Goal: Task Accomplishment & Management: Use online tool/utility

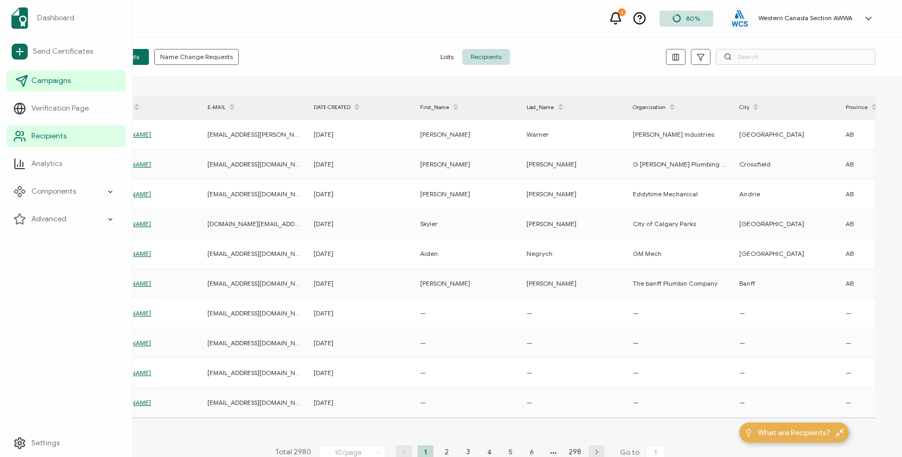
drag, startPoint x: 51, startPoint y: 77, endPoint x: 61, endPoint y: 73, distance: 10.6
click at [51, 77] on span "Campaigns" at bounding box center [50, 81] width 39 height 11
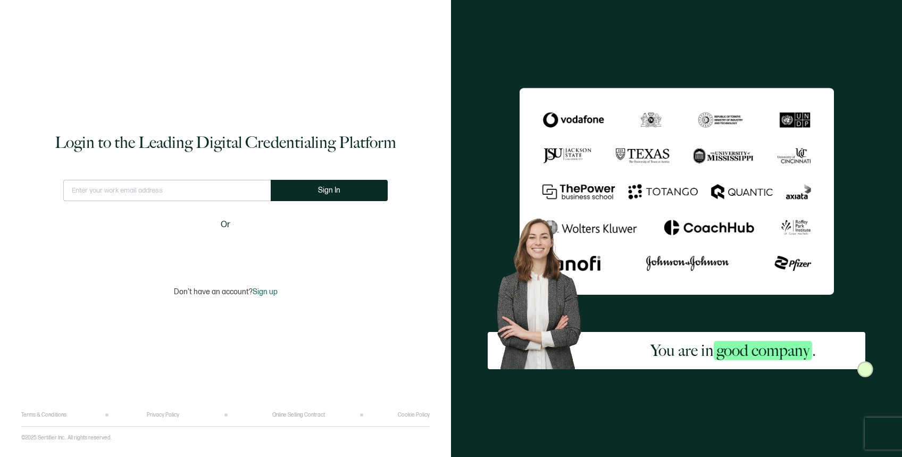
click at [157, 181] on input "text" at bounding box center [166, 190] width 207 height 21
type input "[PERSON_NAME][EMAIL_ADDRESS][DOMAIN_NAME]"
click at [330, 186] on span "Sign In" at bounding box center [329, 190] width 22 height 8
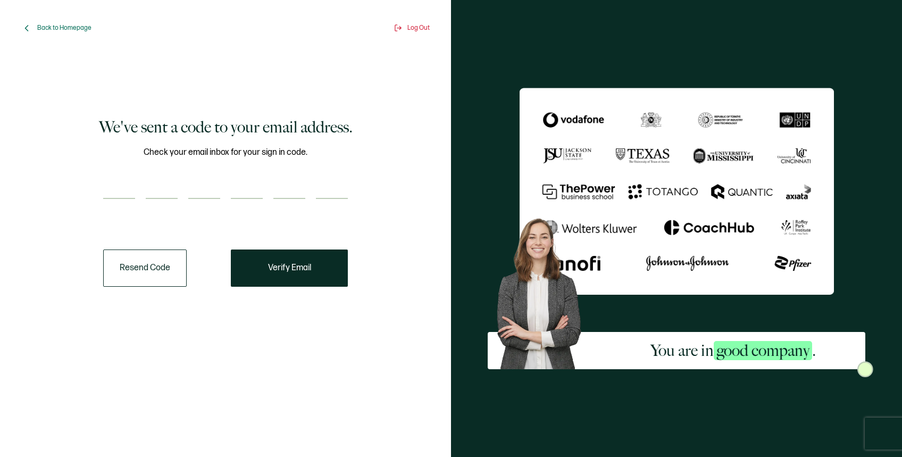
click at [121, 190] on input "number" at bounding box center [119, 188] width 32 height 21
click at [123, 185] on input "number" at bounding box center [119, 188] width 32 height 21
paste input "8"
type input "8"
type input "2"
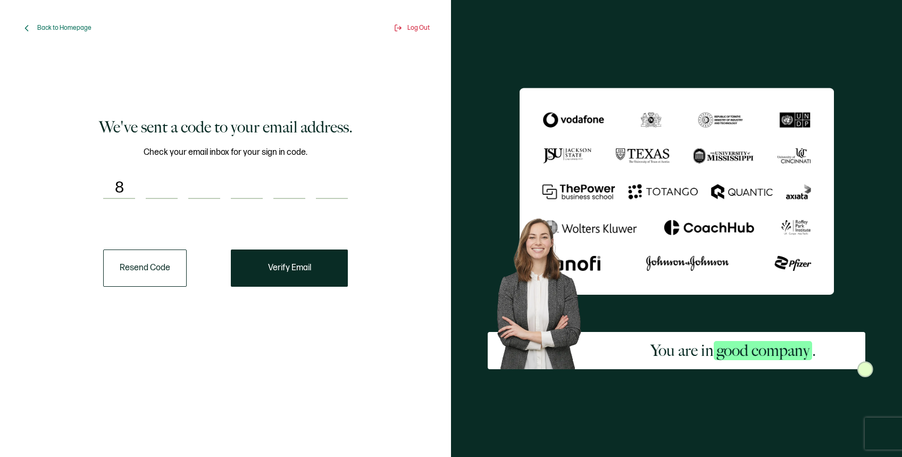
type input "5"
type input "4"
type input "6"
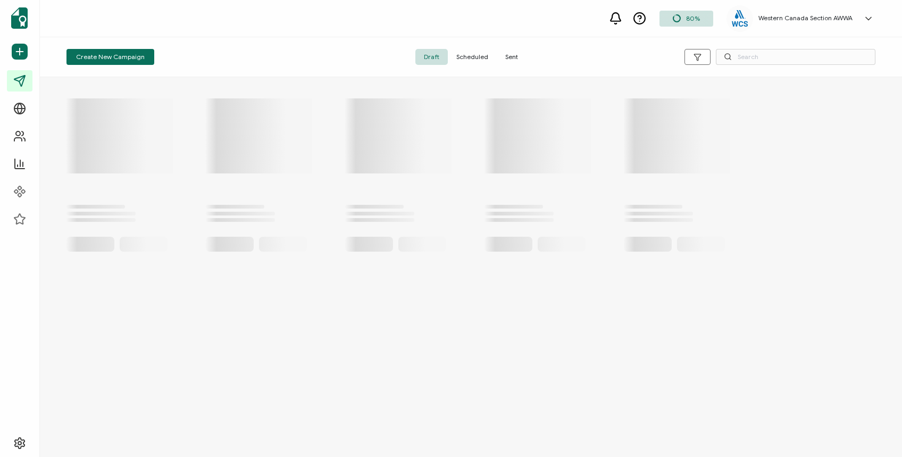
click at [284, 267] on div at bounding box center [471, 179] width 830 height 204
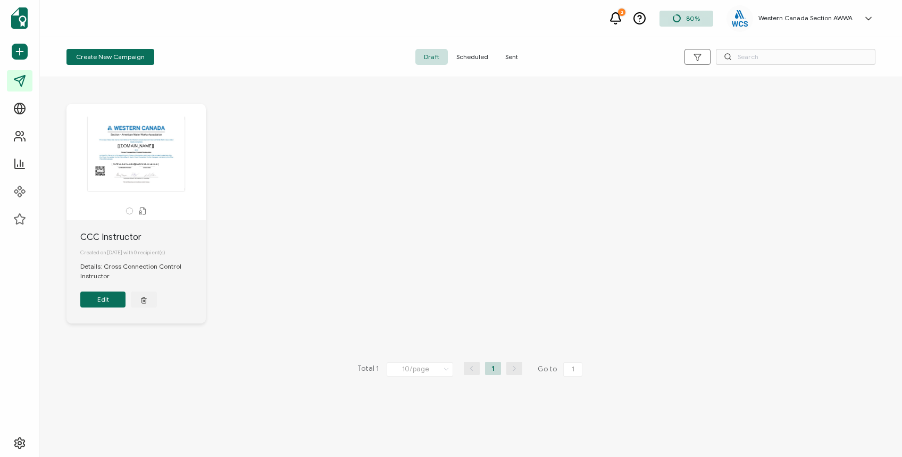
click at [453, 57] on span "Sent" at bounding box center [512, 57] width 30 height 16
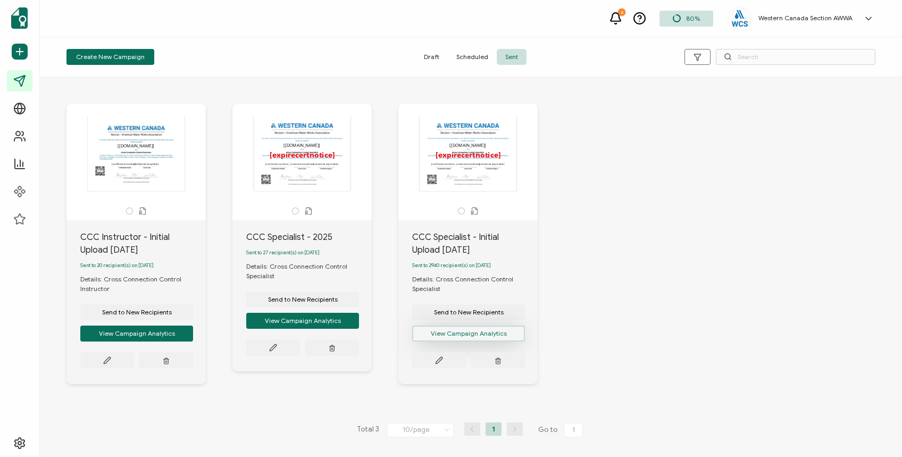
click at [193, 338] on button "View Campaign Analytics" at bounding box center [136, 334] width 113 height 16
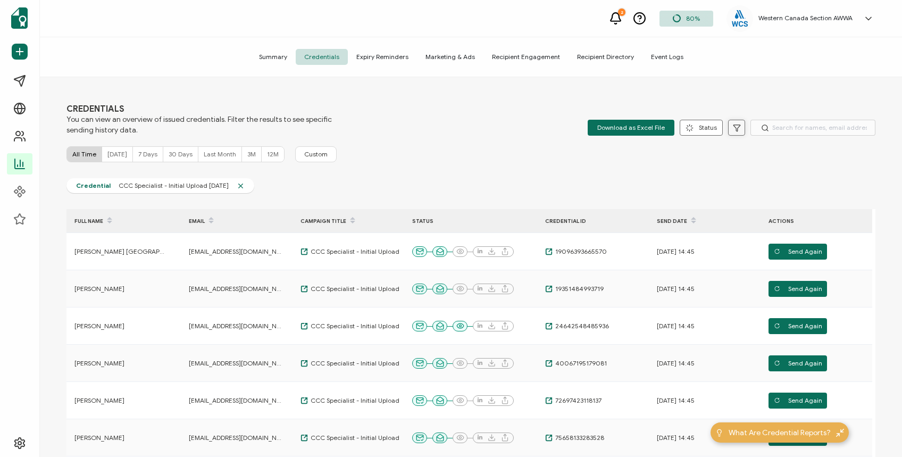
click at [453, 126] on icon at bounding box center [737, 128] width 8 height 8
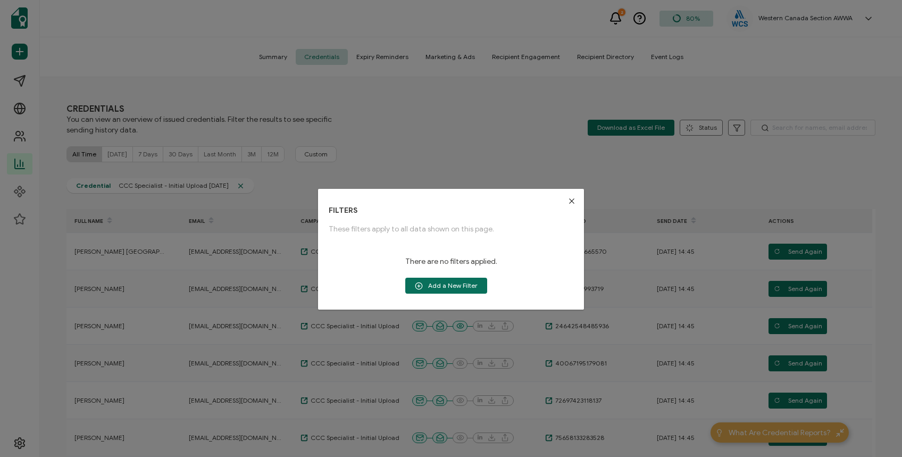
click at [453, 121] on div "FILTERS These filters apply to all data shown on this page. There are no filter…" at bounding box center [451, 228] width 902 height 457
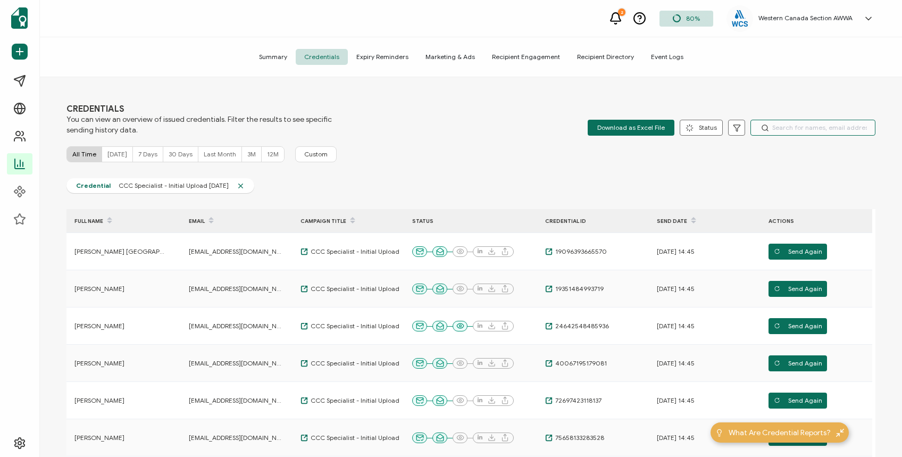
click at [453, 123] on input "text" at bounding box center [813, 128] width 125 height 16
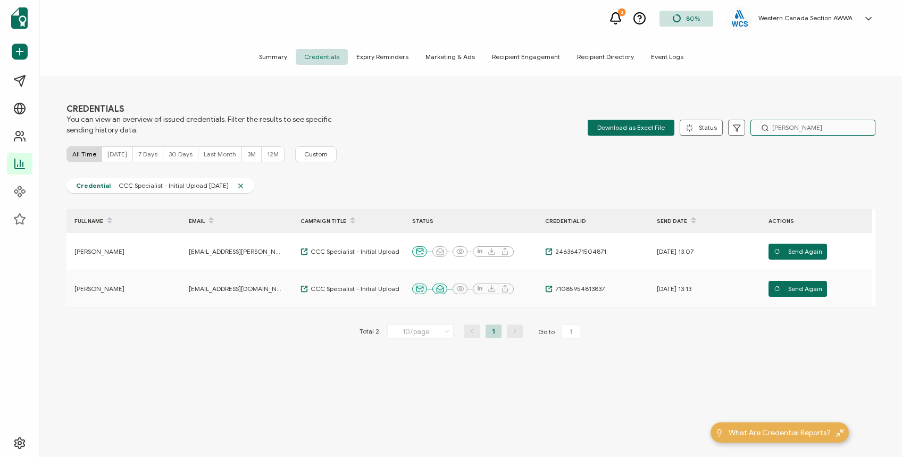
drag, startPoint x: 817, startPoint y: 122, endPoint x: 743, endPoint y: 123, distance: 73.9
click at [453, 123] on div "Download as Excel File Status Delivered Undelivered Email Opened Viewed Add to …" at bounding box center [732, 128] width 288 height 16
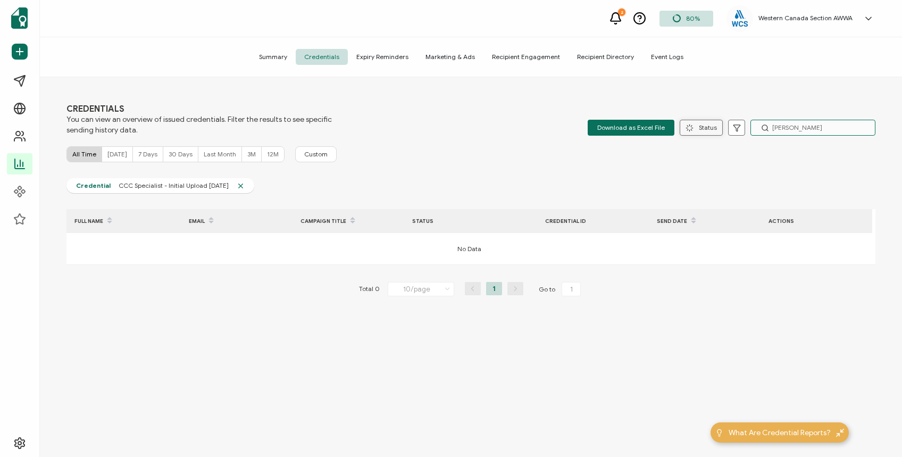
drag, startPoint x: 813, startPoint y: 132, endPoint x: 716, endPoint y: 127, distance: 97.5
click at [453, 127] on div "Download as Excel File Status Delivered Undelivered Email Opened Viewed Add to …" at bounding box center [732, 128] width 288 height 16
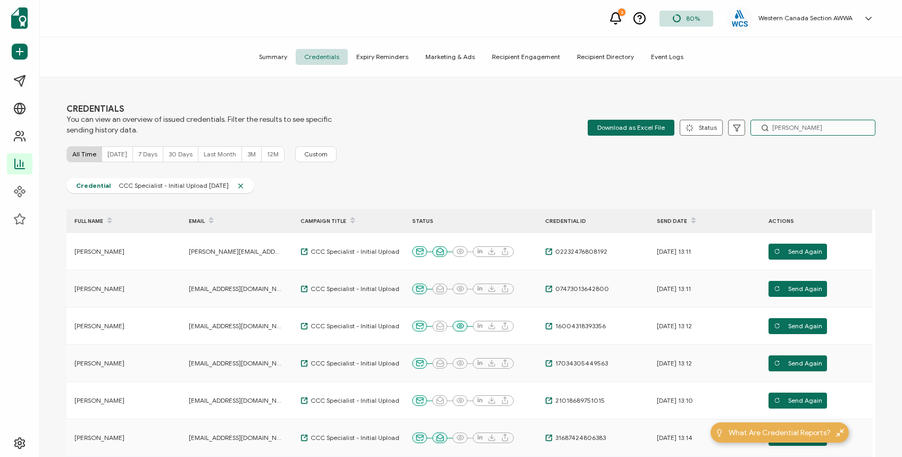
drag, startPoint x: 821, startPoint y: 130, endPoint x: 620, endPoint y: 104, distance: 203.3
click at [453, 105] on div "CREDENTIALS You can view an overview of issued credentials. Filter the results …" at bounding box center [470, 120] width 809 height 32
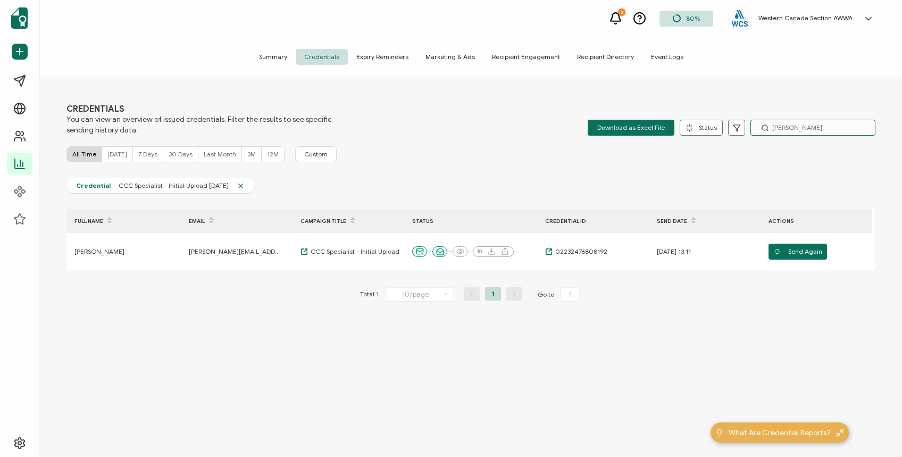
type input "[PERSON_NAME]"
drag, startPoint x: 632, startPoint y: 119, endPoint x: 501, endPoint y: 136, distance: 132.5
click at [453, 136] on div "CREDENTIALS You can view an overview of issued credentials. Filter the results …" at bounding box center [471, 268] width 862 height 382
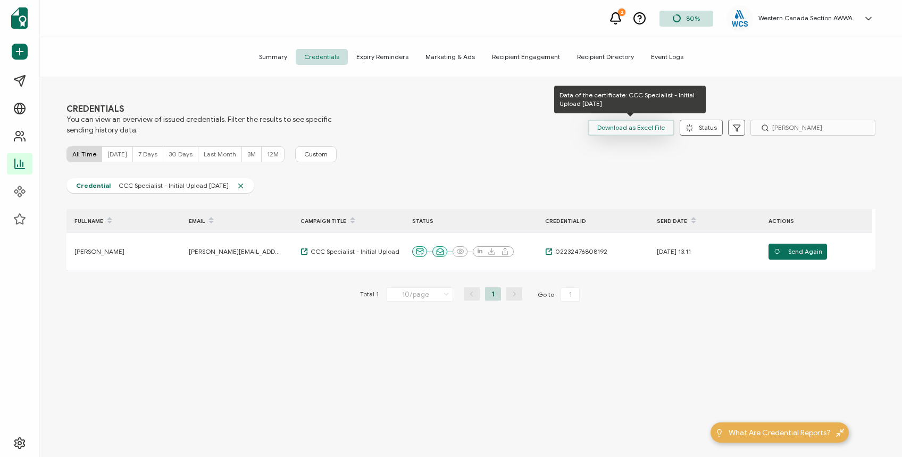
click at [453, 123] on span "Download as Excel File" at bounding box center [631, 128] width 68 height 16
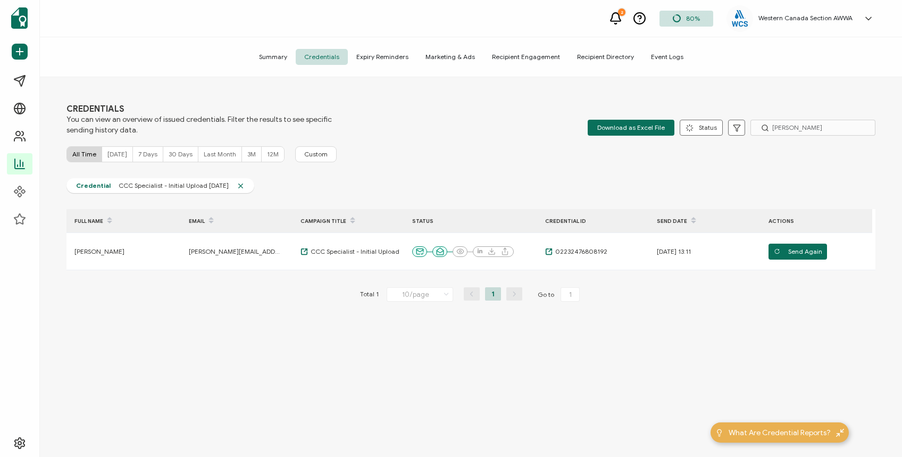
click at [136, 32] on div "2 80% Western Canada Section AWWA [PERSON_NAME] [PERSON_NAME][EMAIL_ADDRESS][DO…" at bounding box center [471, 18] width 862 height 37
